Goal: Transaction & Acquisition: Purchase product/service

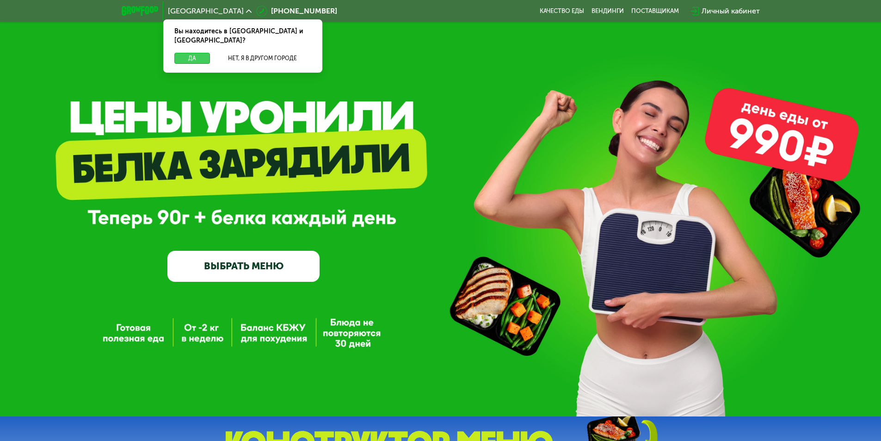
click at [197, 53] on button "Да" at bounding box center [192, 58] width 36 height 11
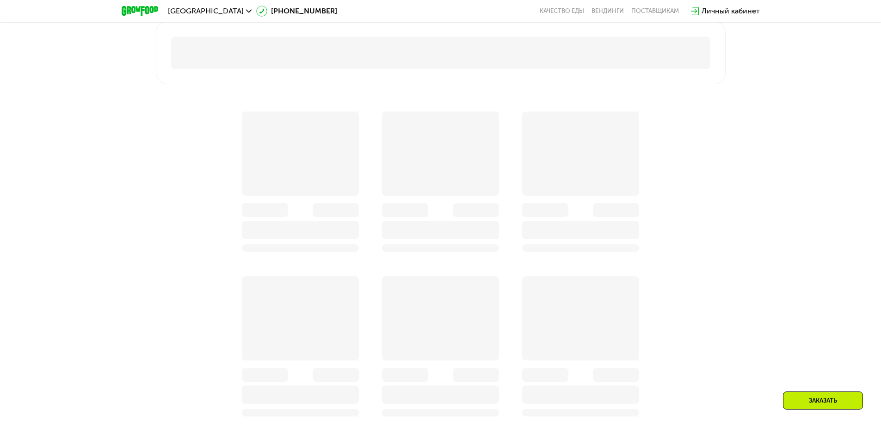
scroll to position [694, 0]
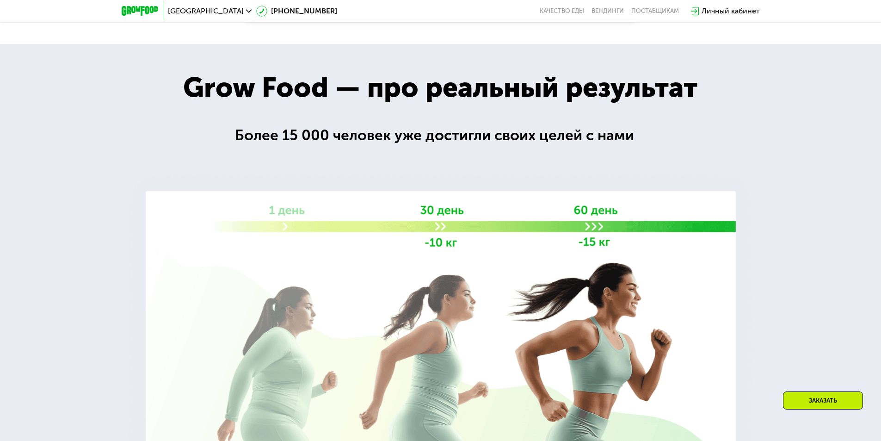
scroll to position [1342, 0]
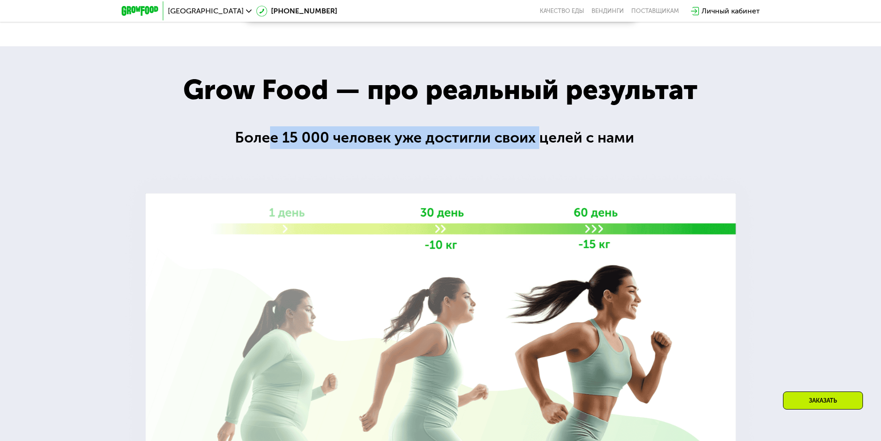
drag, startPoint x: 369, startPoint y: 143, endPoint x: 543, endPoint y: 143, distance: 174.4
click at [543, 143] on div "Более 15 000 человек уже достигли своих целей с нами" at bounding box center [440, 137] width 411 height 23
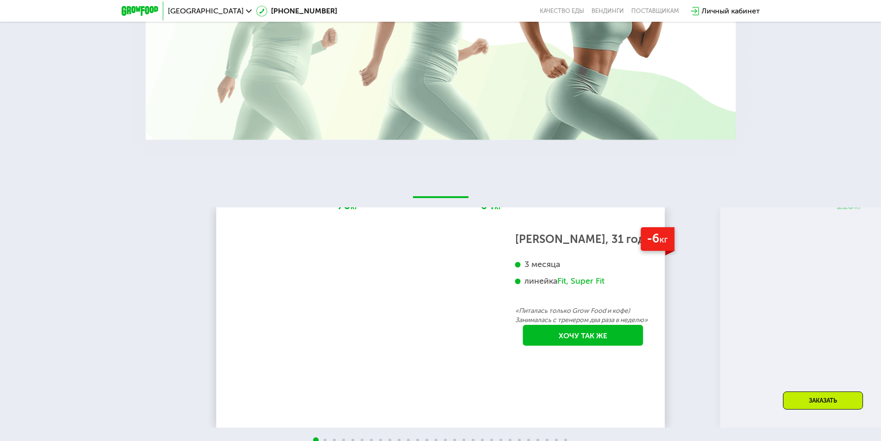
scroll to position [1758, 0]
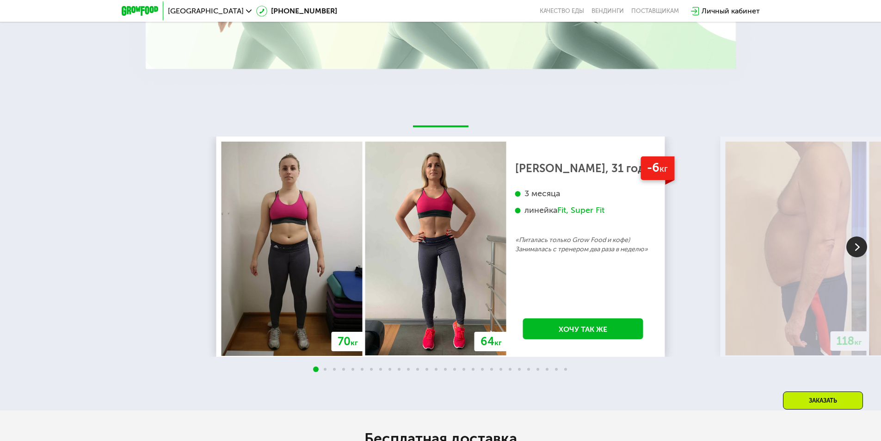
click at [853, 255] on img at bounding box center [857, 246] width 21 height 21
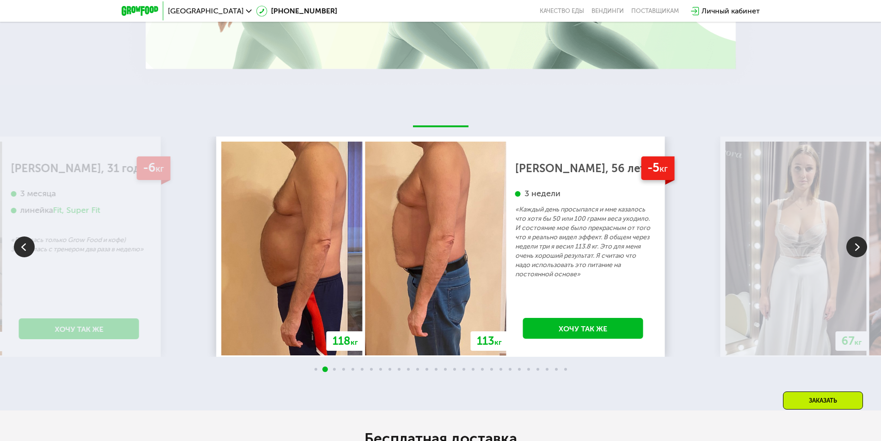
click at [853, 255] on img at bounding box center [857, 246] width 21 height 21
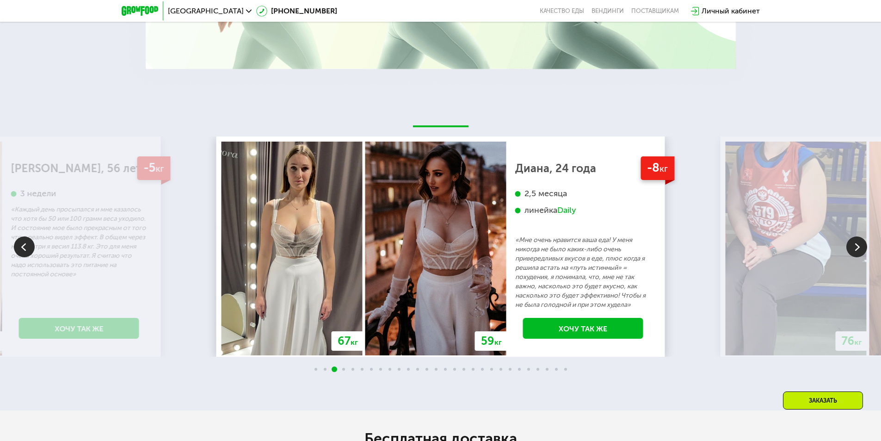
click at [853, 255] on img at bounding box center [857, 246] width 21 height 21
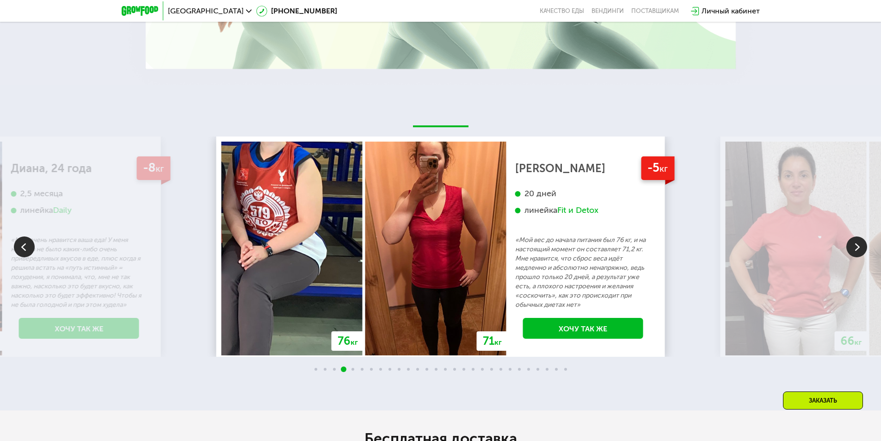
click at [853, 255] on img at bounding box center [857, 246] width 21 height 21
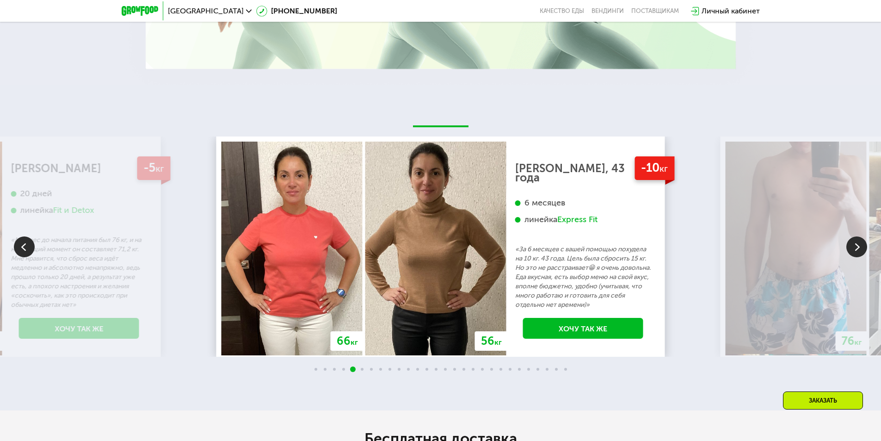
click at [853, 255] on img at bounding box center [857, 246] width 21 height 21
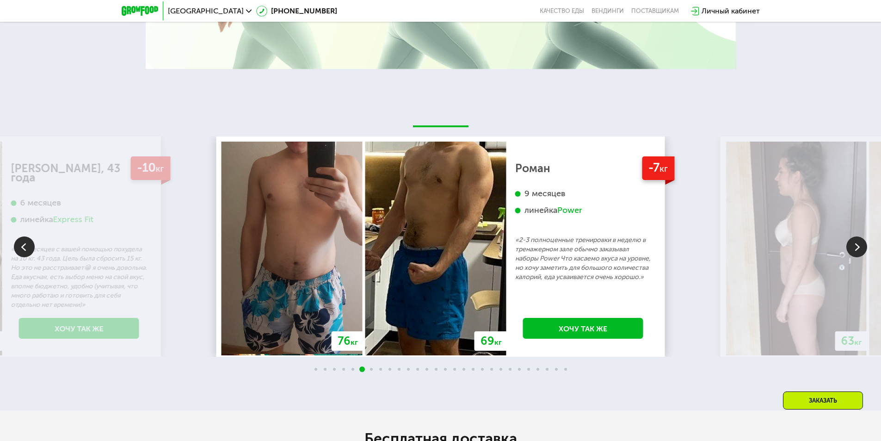
click at [853, 255] on img at bounding box center [857, 246] width 21 height 21
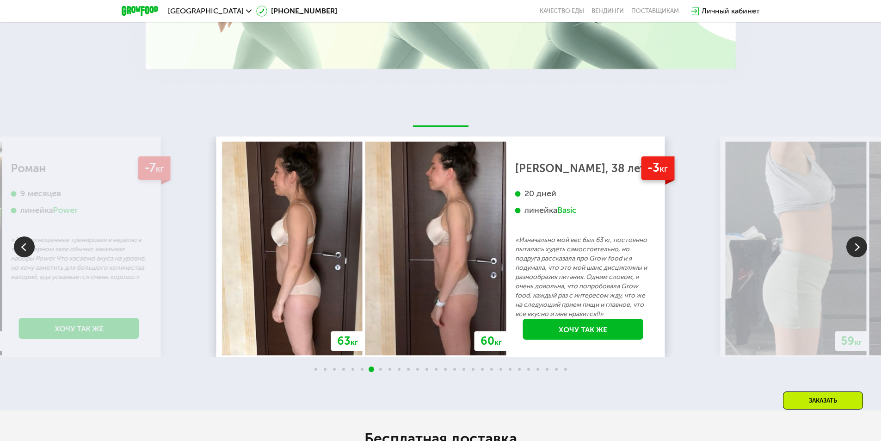
click at [853, 255] on img at bounding box center [857, 246] width 21 height 21
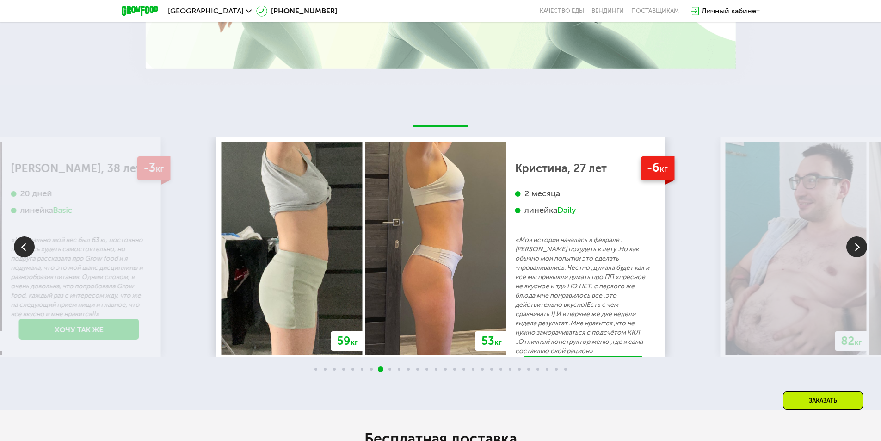
click at [853, 255] on img at bounding box center [857, 246] width 21 height 21
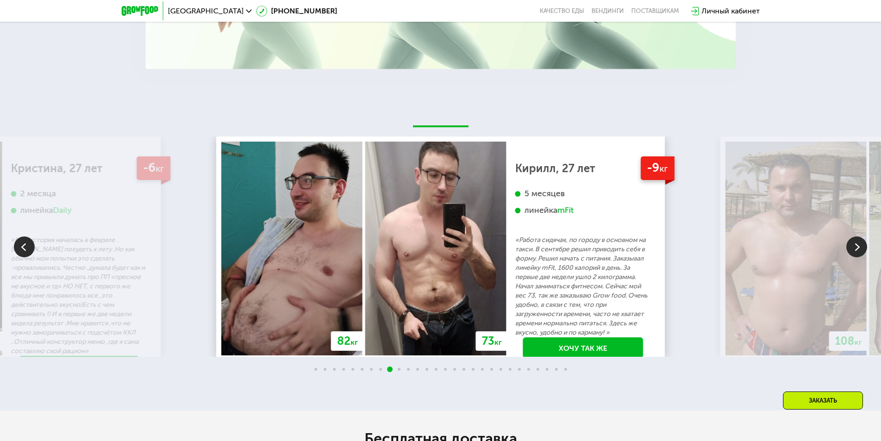
click at [853, 255] on img at bounding box center [857, 246] width 21 height 21
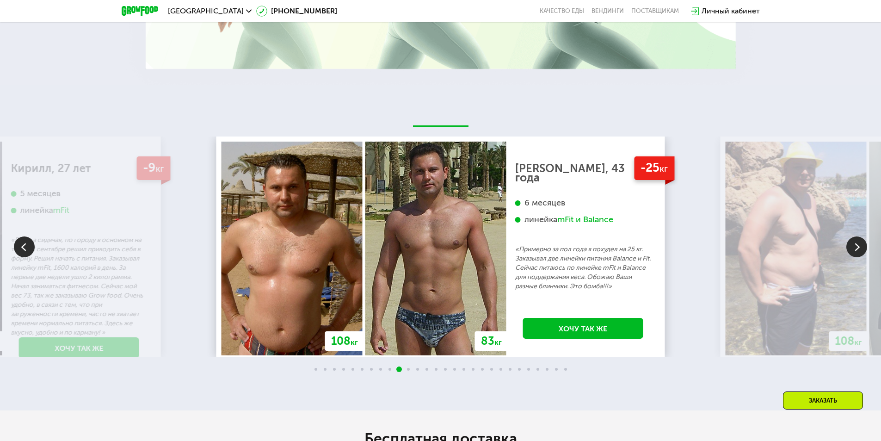
click at [853, 255] on img at bounding box center [857, 246] width 21 height 21
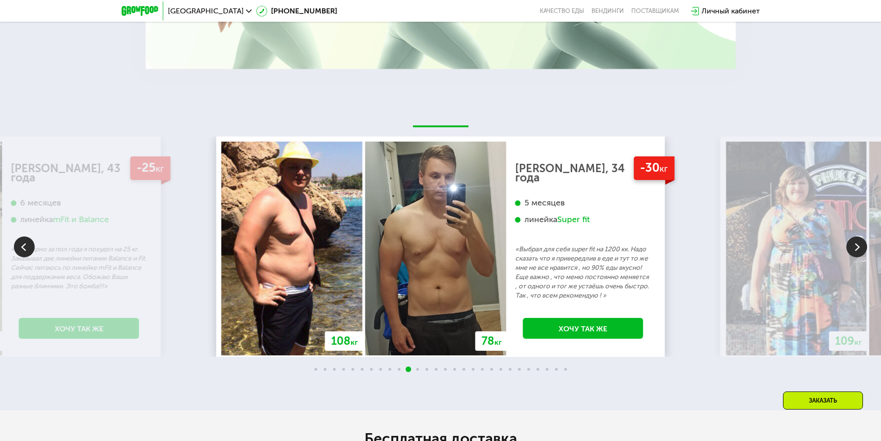
click at [853, 255] on img at bounding box center [857, 246] width 21 height 21
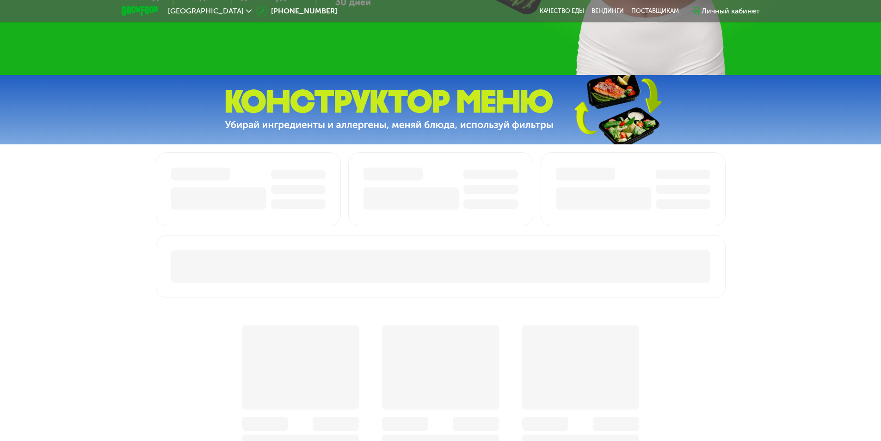
scroll to position [0, 0]
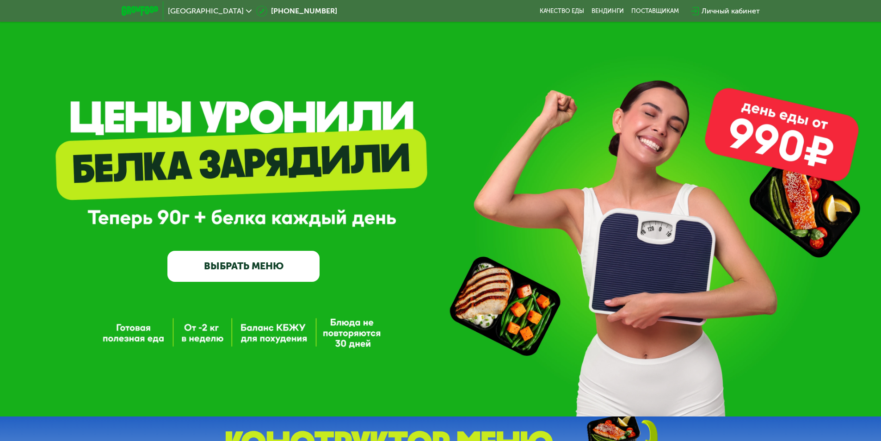
click at [254, 266] on link "ВЫБРАТЬ МЕНЮ" at bounding box center [243, 266] width 152 height 31
click at [220, 273] on link "ВЫБРАТЬ МЕНЮ" at bounding box center [243, 266] width 152 height 31
click at [528, 176] on div "GrowFood — доставка правильного питания ВЫБРАТЬ МЕНЮ" at bounding box center [440, 211] width 881 height 141
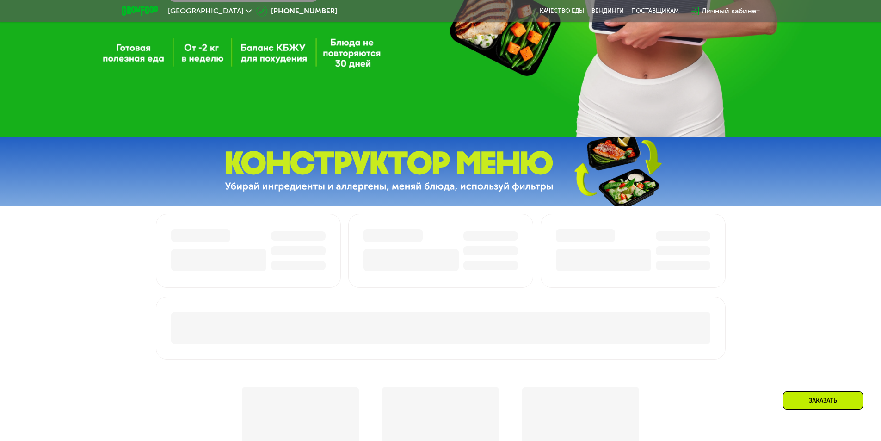
scroll to position [416, 0]
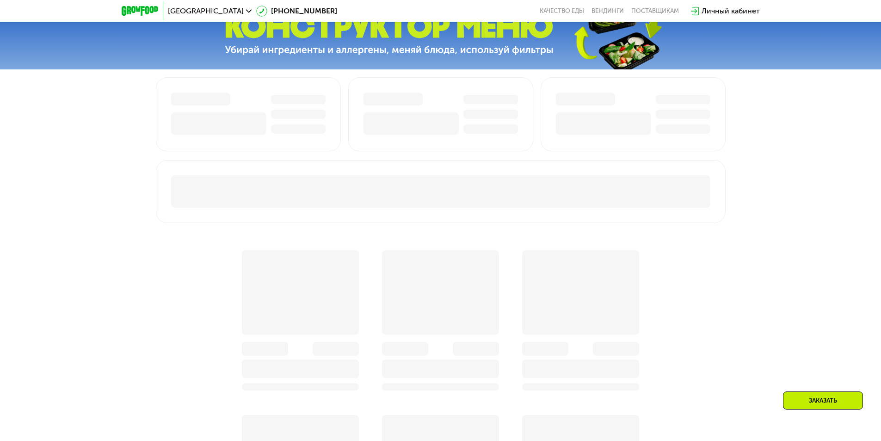
click at [230, 109] on div at bounding box center [221, 114] width 100 height 43
click at [431, 134] on div at bounding box center [411, 123] width 95 height 22
drag, startPoint x: 509, startPoint y: 137, endPoint x: 624, endPoint y: 137, distance: 114.3
click at [515, 136] on div at bounding box center [491, 114] width 55 height 43
click at [624, 135] on div at bounding box center [603, 123] width 95 height 22
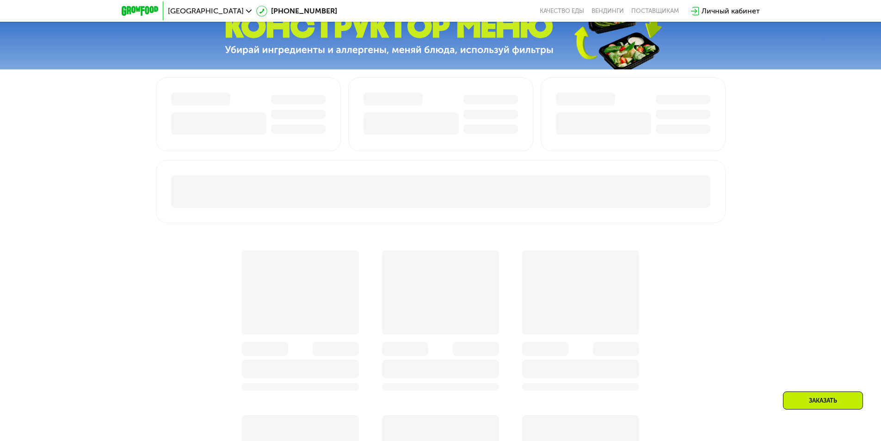
drag, startPoint x: 620, startPoint y: 163, endPoint x: 608, endPoint y: 189, distance: 28.6
click at [619, 165] on div at bounding box center [441, 375] width 570 height 596
click at [600, 205] on div at bounding box center [441, 191] width 540 height 32
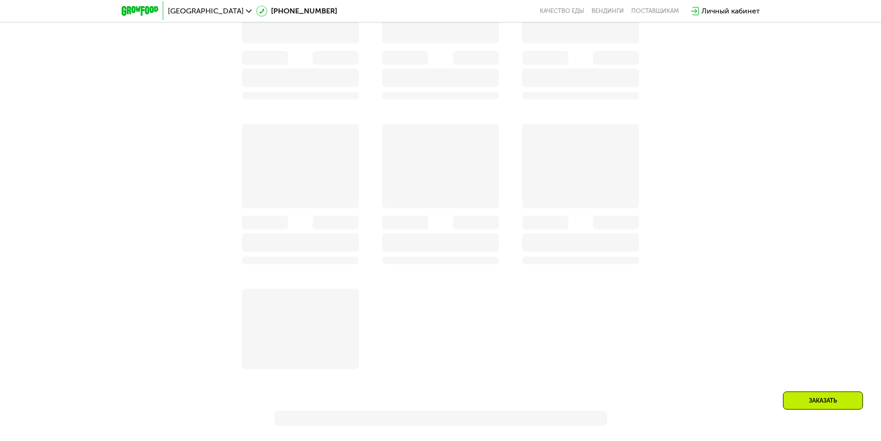
scroll to position [787, 0]
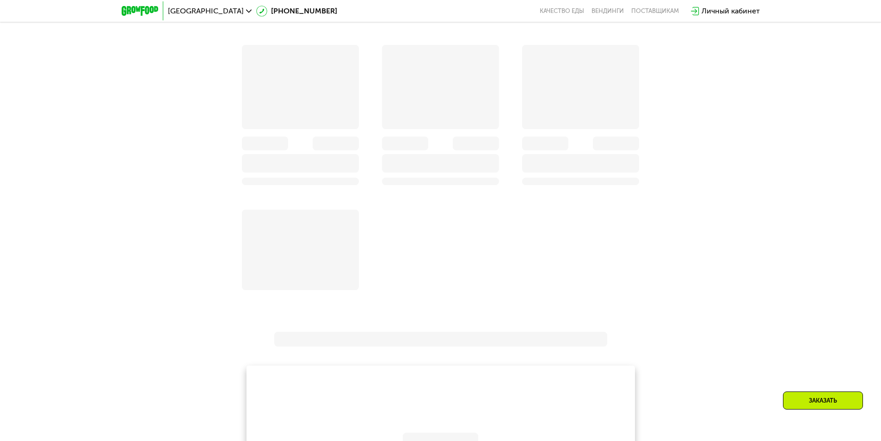
click at [441, 145] on div at bounding box center [440, 143] width 117 height 14
click at [463, 226] on div at bounding box center [440, 86] width 421 height 434
drag, startPoint x: 272, startPoint y: 268, endPoint x: 425, endPoint y: 276, distance: 153.8
click at [300, 272] on div at bounding box center [300, 250] width 117 height 81
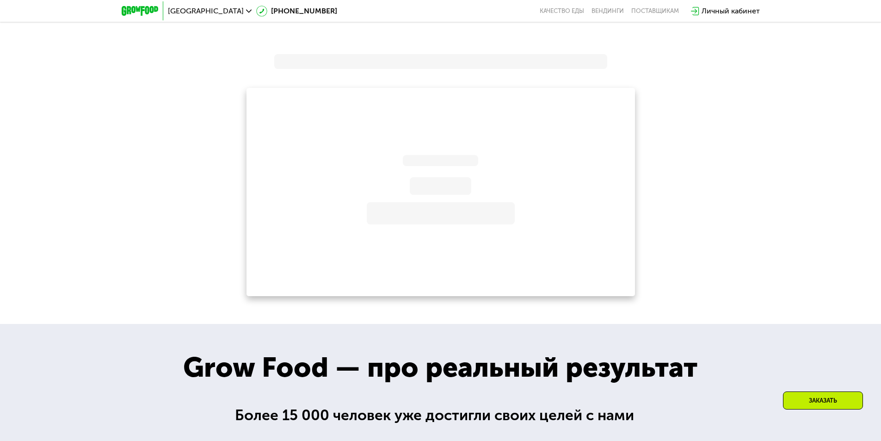
click at [447, 261] on div at bounding box center [441, 192] width 148 height 207
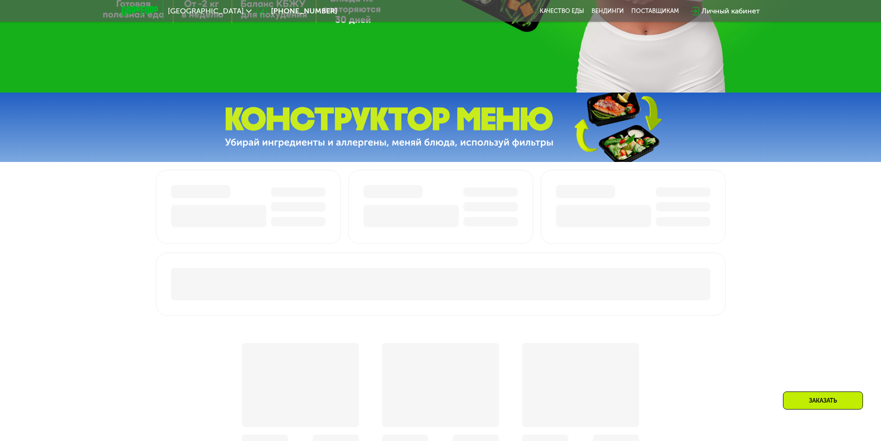
scroll to position [0, 0]
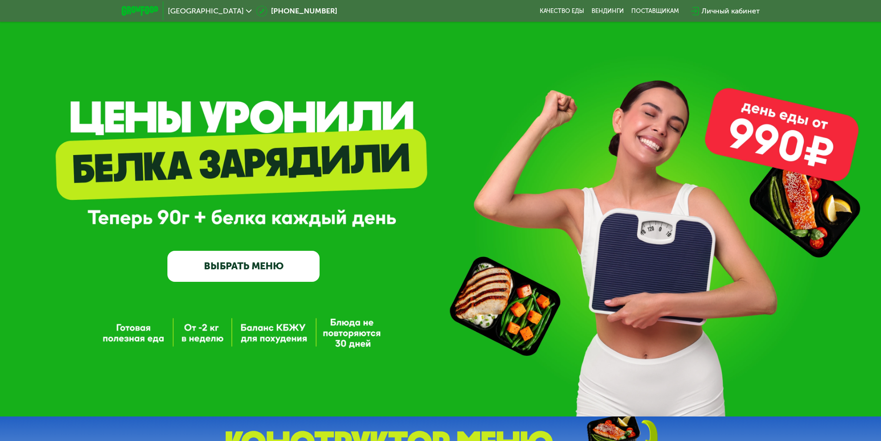
click at [234, 267] on link "ВЫБРАТЬ МЕНЮ" at bounding box center [243, 266] width 152 height 31
click at [236, 266] on link "ВЫБРАТЬ МЕНЮ" at bounding box center [243, 266] width 152 height 31
click at [192, 272] on link "ВЫБРАТЬ МЕНЮ" at bounding box center [243, 266] width 152 height 31
click at [268, 211] on div "GrowFood — доставка правильного питания ВЫБРАТЬ МЕНЮ" at bounding box center [243, 211] width 152 height 141
drag, startPoint x: 276, startPoint y: 230, endPoint x: 256, endPoint y: 232, distance: 19.9
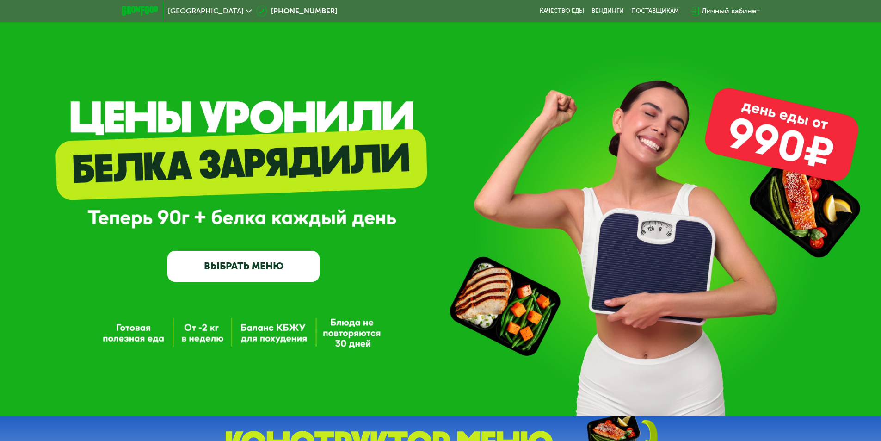
click at [274, 232] on div "GrowFood — доставка правильного питания ВЫБРАТЬ МЕНЮ" at bounding box center [243, 211] width 152 height 141
drag, startPoint x: 255, startPoint y: 214, endPoint x: 261, endPoint y: 215, distance: 5.6
click at [261, 215] on div "GrowFood — доставка правильного питания ВЫБРАТЬ МЕНЮ" at bounding box center [440, 211] width 881 height 141
drag, startPoint x: 276, startPoint y: 219, endPoint x: 283, endPoint y: 232, distance: 14.5
click at [277, 219] on div "GrowFood — доставка правильного питания ВЫБРАТЬ МЕНЮ" at bounding box center [243, 211] width 152 height 141
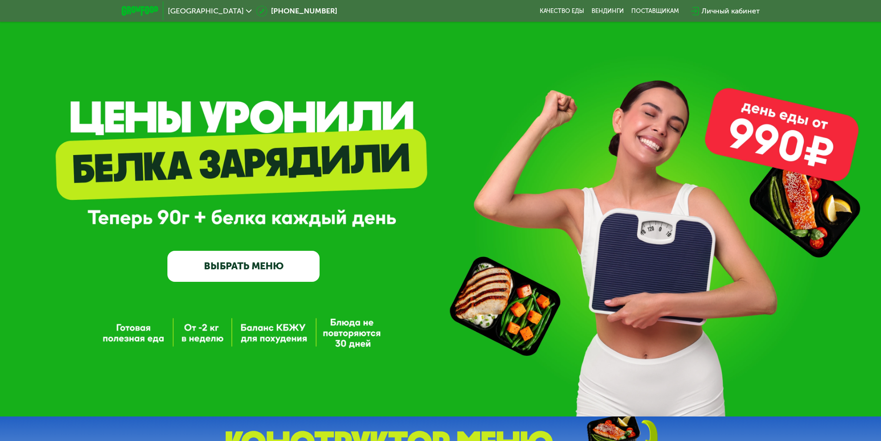
click at [259, 285] on div "GrowFood — доставка правильного питания ВЫБРАТЬ МЕНЮ" at bounding box center [440, 208] width 881 height 416
click at [369, 281] on div "GrowFood — доставка правильного питания ВЫБРАТЬ МЕНЮ" at bounding box center [440, 211] width 881 height 141
click at [551, 9] on link "Качество еды" at bounding box center [562, 10] width 44 height 7
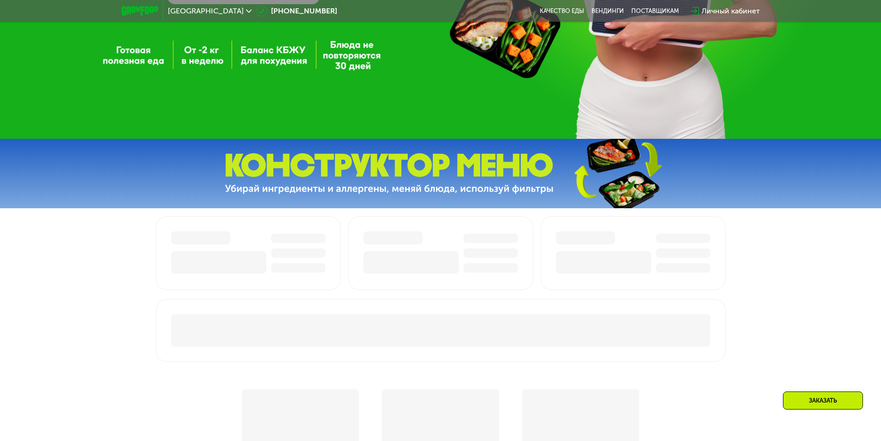
scroll to position [509, 0]
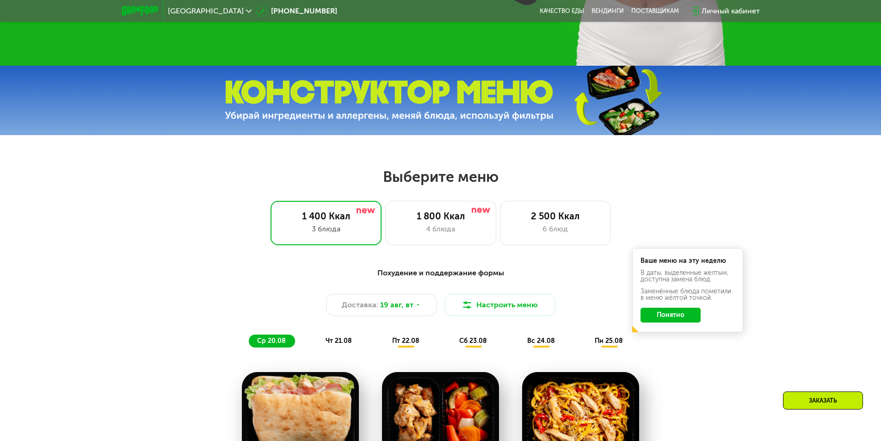
scroll to position [463, 0]
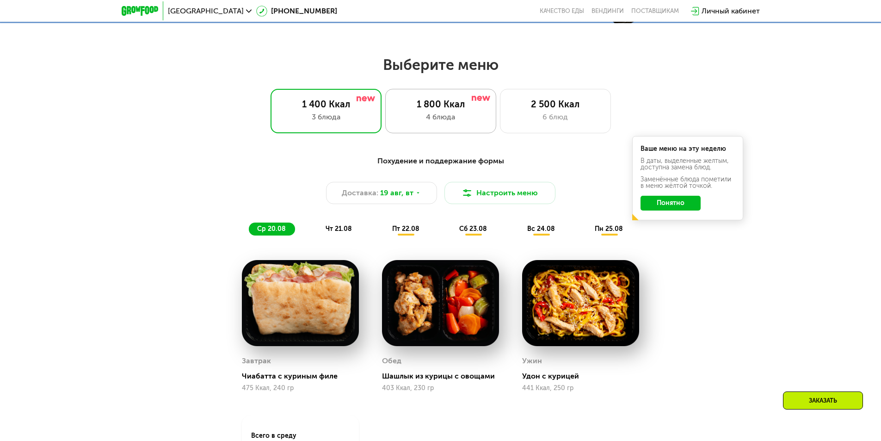
click at [436, 122] on div "4 блюда" at bounding box center [441, 117] width 92 height 11
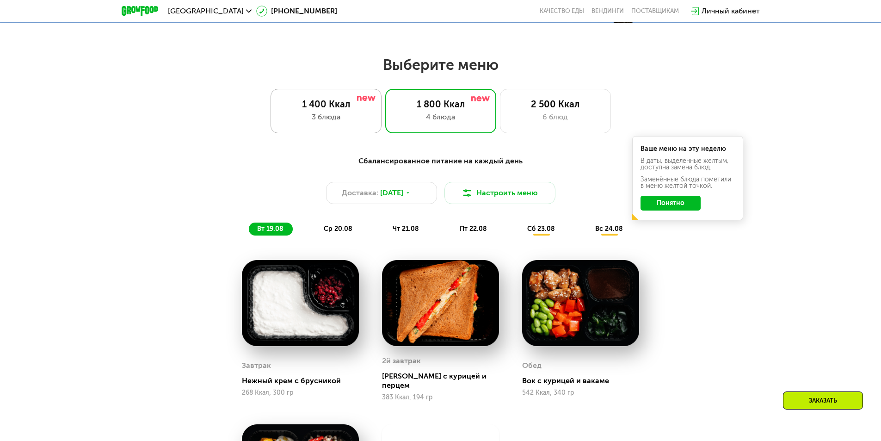
click at [336, 120] on div "3 блюда" at bounding box center [326, 117] width 92 height 11
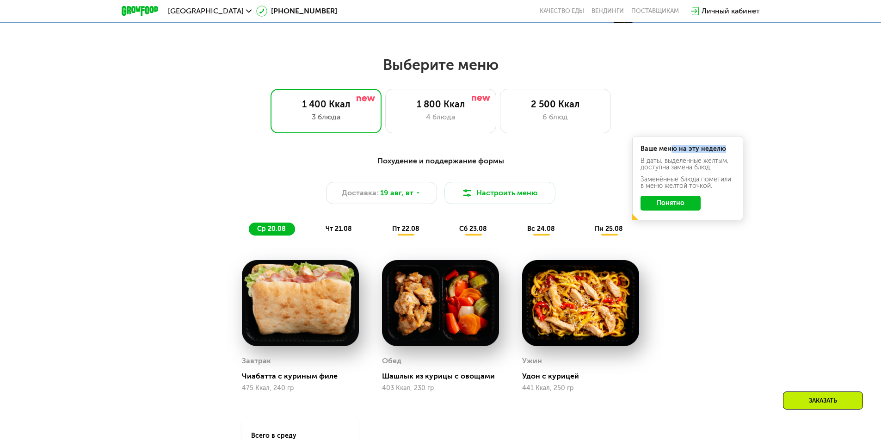
drag, startPoint x: 729, startPoint y: 144, endPoint x: 735, endPoint y: 144, distance: 6.5
click at [735, 144] on div "Ваше меню на эту неделю В даты, выделенные желтым, доступна замена блюд. Заменё…" at bounding box center [688, 178] width 111 height 84
click at [784, 173] on div "Похудение и поддержание формы Доставка: [DATE] Настроить меню ср 20.08 чт 21.08…" at bounding box center [440, 350] width 881 height 415
drag, startPoint x: 646, startPoint y: 162, endPoint x: 722, endPoint y: 161, distance: 75.4
click at [722, 176] on div "В даты, выделенные желтым, доступна замена блюд." at bounding box center [688, 182] width 94 height 13
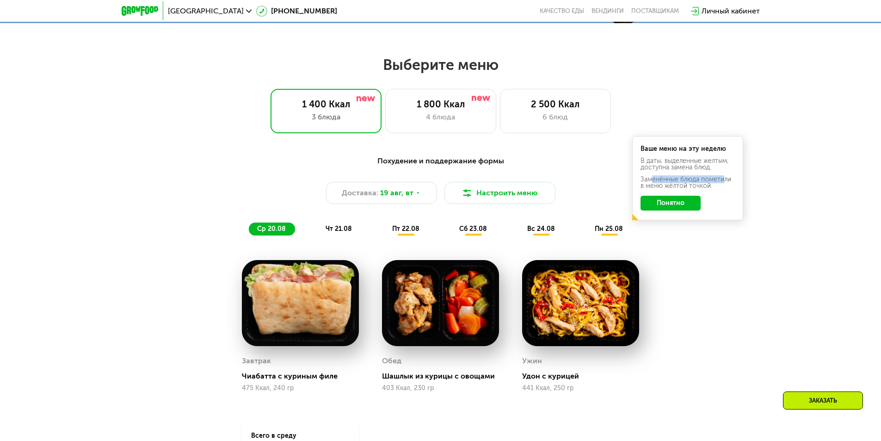
drag, startPoint x: 650, startPoint y: 179, endPoint x: 724, endPoint y: 178, distance: 73.6
click at [724, 178] on div "Ваше меню на эту неделю В даты, выделенные желтым, доступна замена блюд. Заменё…" at bounding box center [688, 178] width 111 height 84
click at [671, 207] on button "Понятно" at bounding box center [671, 203] width 60 height 15
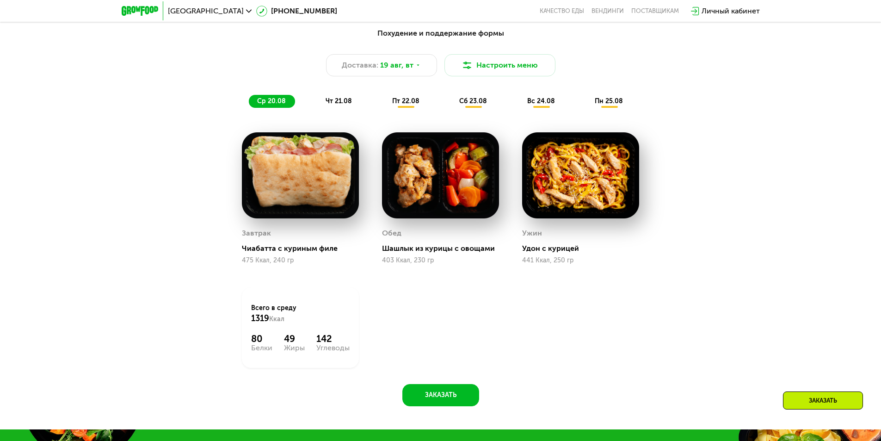
scroll to position [602, 0]
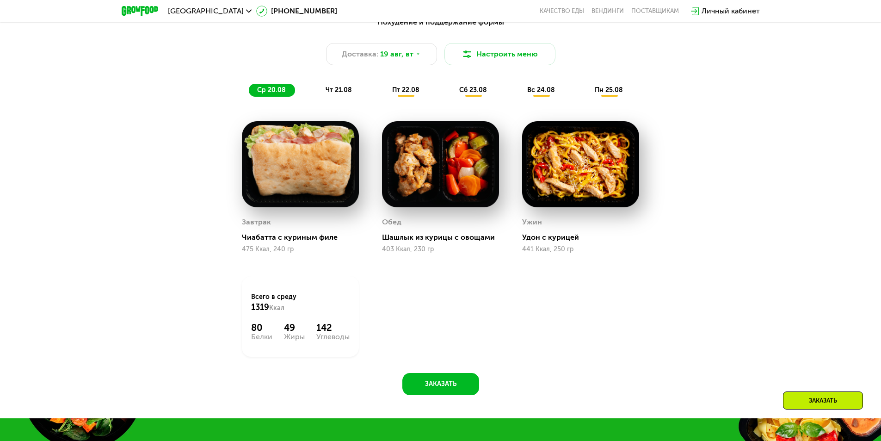
click at [335, 91] on span "чт 21.08" at bounding box center [339, 90] width 26 height 8
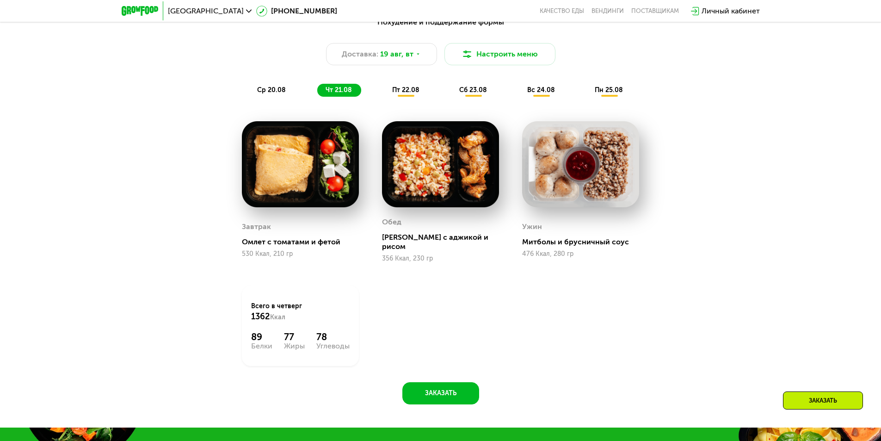
click at [403, 89] on span "пт 22.08" at bounding box center [405, 90] width 27 height 8
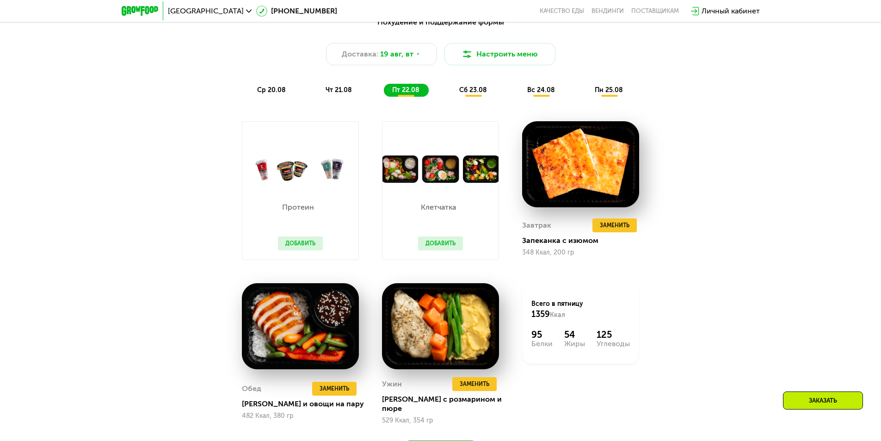
click at [471, 94] on span "сб 23.08" at bounding box center [473, 90] width 28 height 8
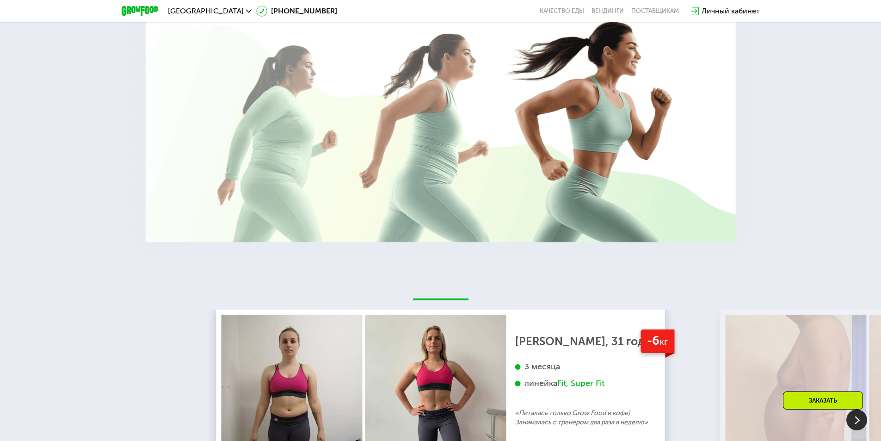
scroll to position [1481, 0]
